Goal: Information Seeking & Learning: Learn about a topic

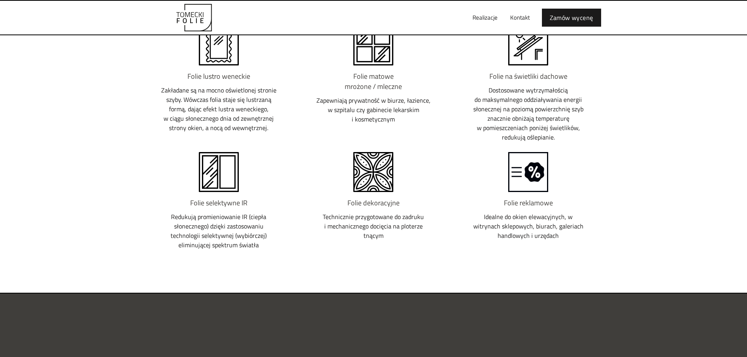
scroll to position [1020, 0]
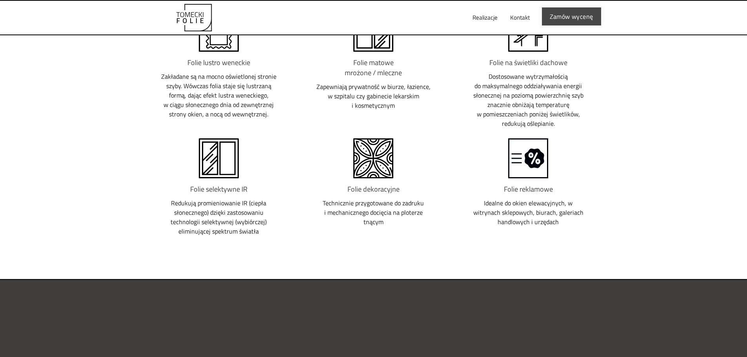
click at [568, 15] on link "Zamów wycenę" at bounding box center [571, 16] width 59 height 18
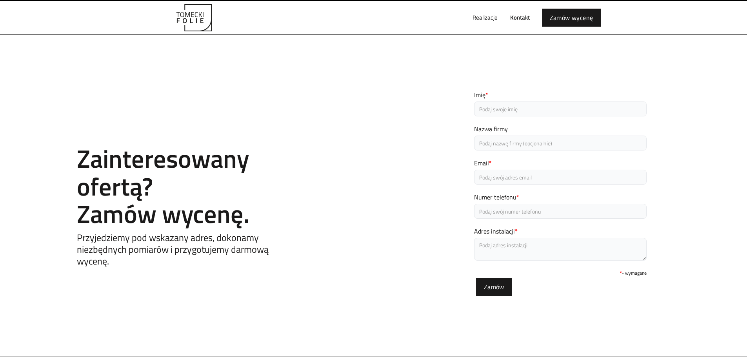
click at [523, 19] on link "Kontakt" at bounding box center [520, 17] width 32 height 25
click at [483, 16] on link "Realizacje" at bounding box center [485, 17] width 38 height 25
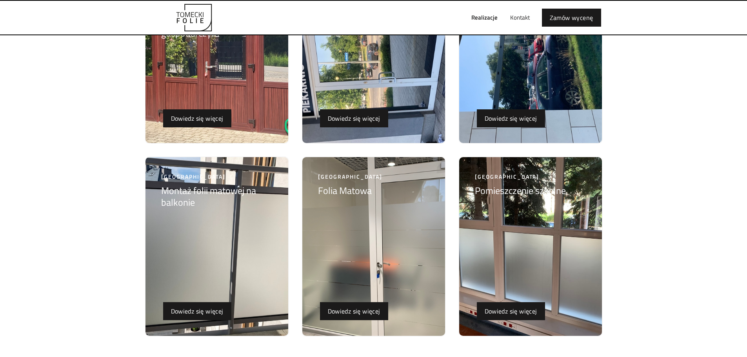
scroll to position [1648, 0]
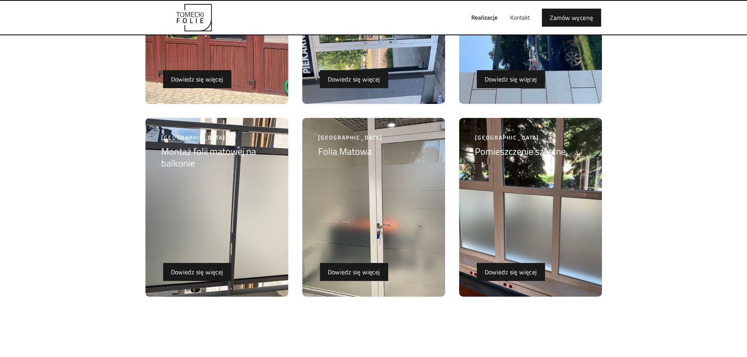
click at [381, 181] on img at bounding box center [373, 207] width 143 height 179
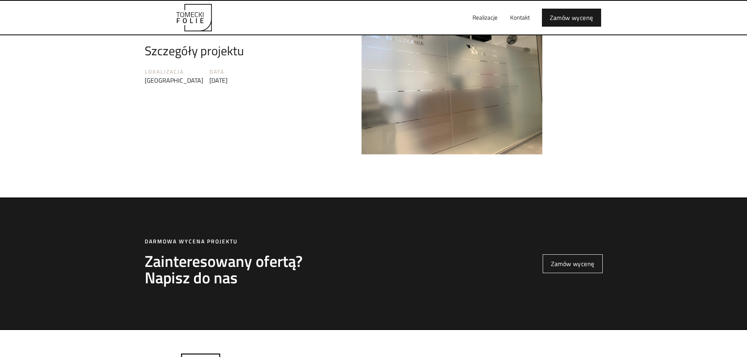
scroll to position [1020, 0]
